Goal: Information Seeking & Learning: Learn about a topic

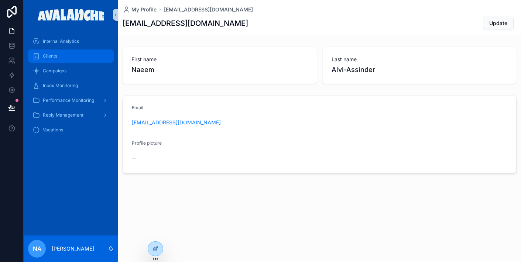
click at [83, 56] on div "Clients" at bounding box center [70, 56] width 77 height 12
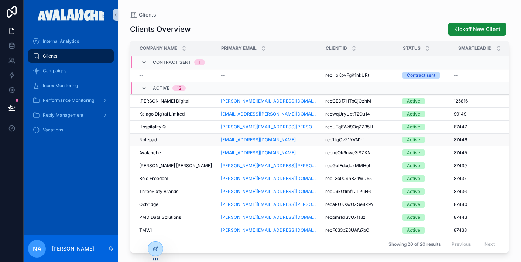
click at [187, 143] on td "Notepad Notepad" at bounding box center [173, 140] width 86 height 13
click at [182, 230] on div "TMWI TMWI" at bounding box center [175, 230] width 73 height 6
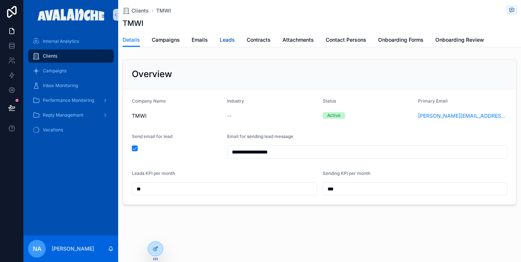
click at [227, 39] on span "Leads" at bounding box center [227, 39] width 15 height 7
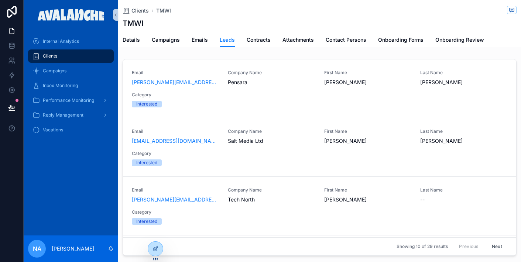
click at [495, 246] on button "Next" at bounding box center [497, 246] width 21 height 11
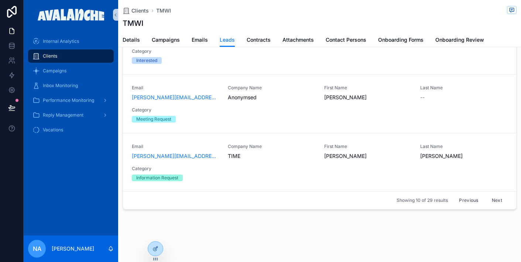
scroll to position [47, 0]
click at [498, 202] on button "Next" at bounding box center [497, 200] width 21 height 11
click at [497, 200] on button "Next" at bounding box center [497, 200] width 21 height 11
click at [473, 201] on button "Previous" at bounding box center [469, 200] width 30 height 11
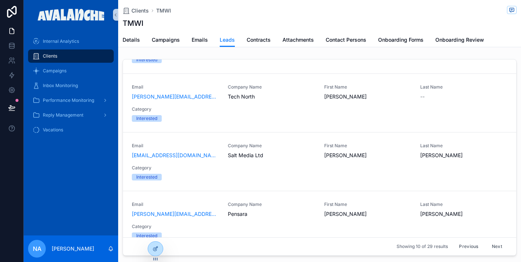
scroll to position [408, 0]
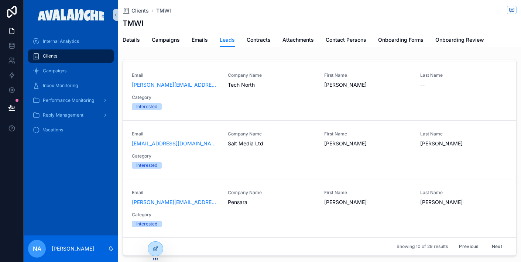
click at [495, 247] on button "Next" at bounding box center [497, 246] width 21 height 11
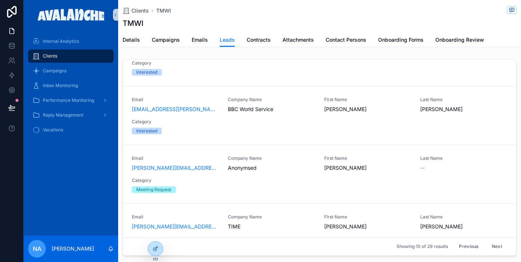
scroll to position [408, 0]
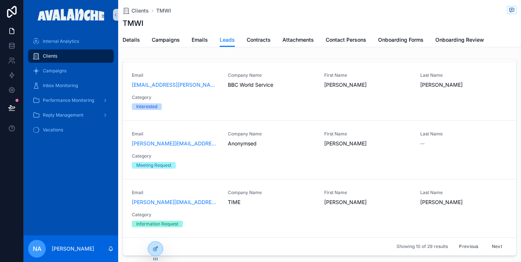
click at [472, 245] on button "Previous" at bounding box center [469, 246] width 30 height 11
